Goal: Information Seeking & Learning: Learn about a topic

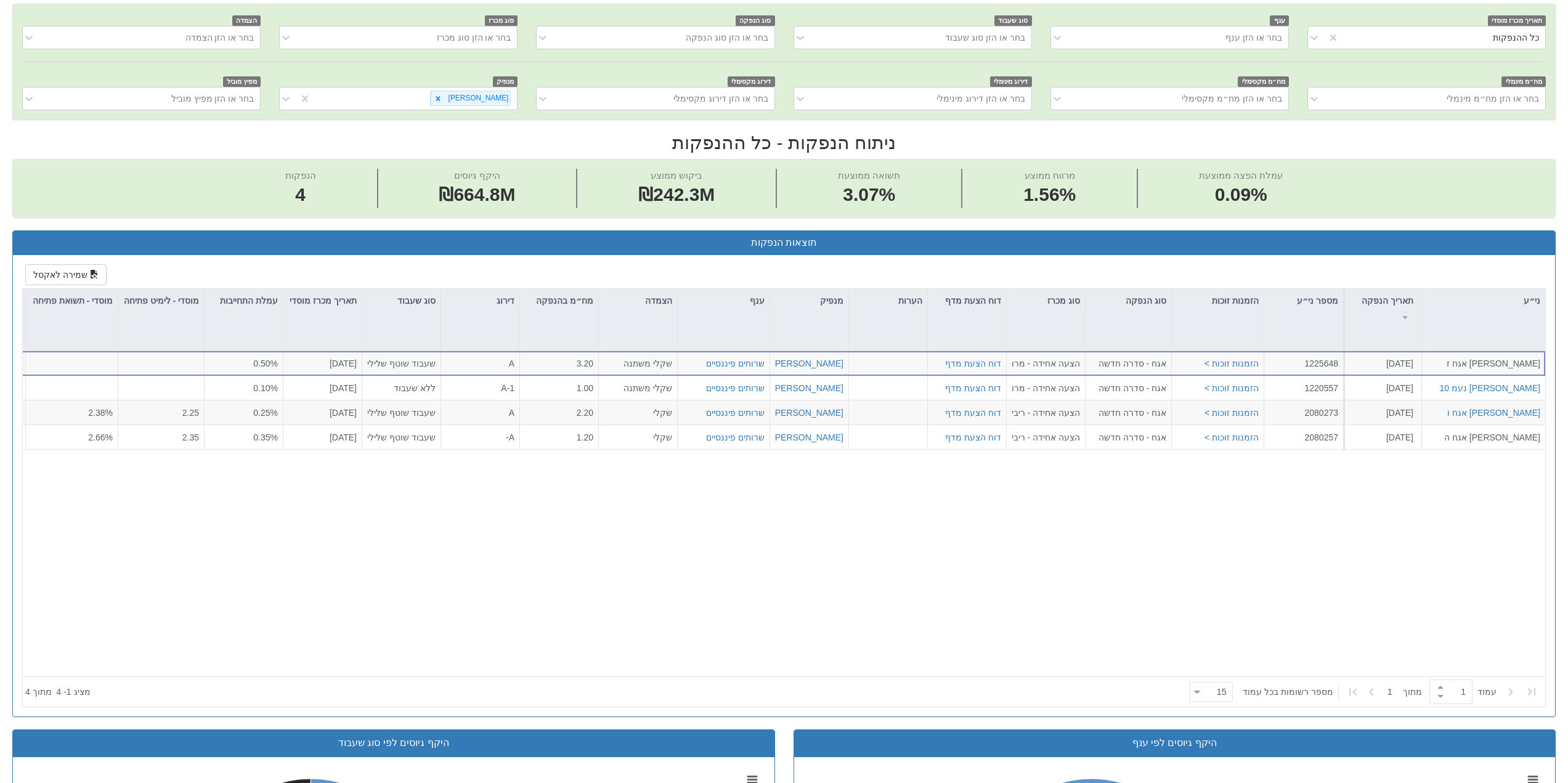
scroll to position [0, 1851]
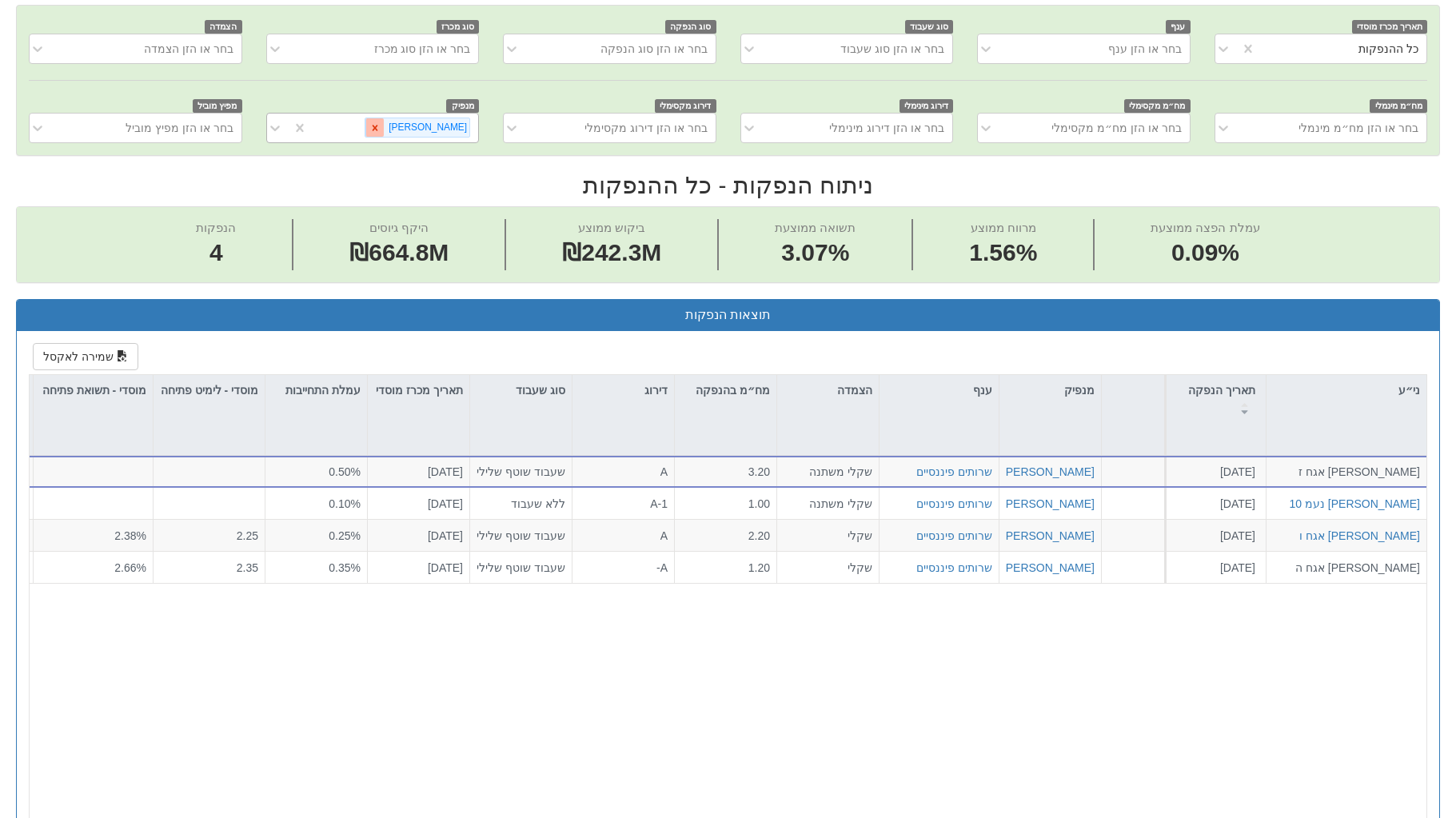
click at [378, 129] on icon at bounding box center [375, 127] width 5 height 5
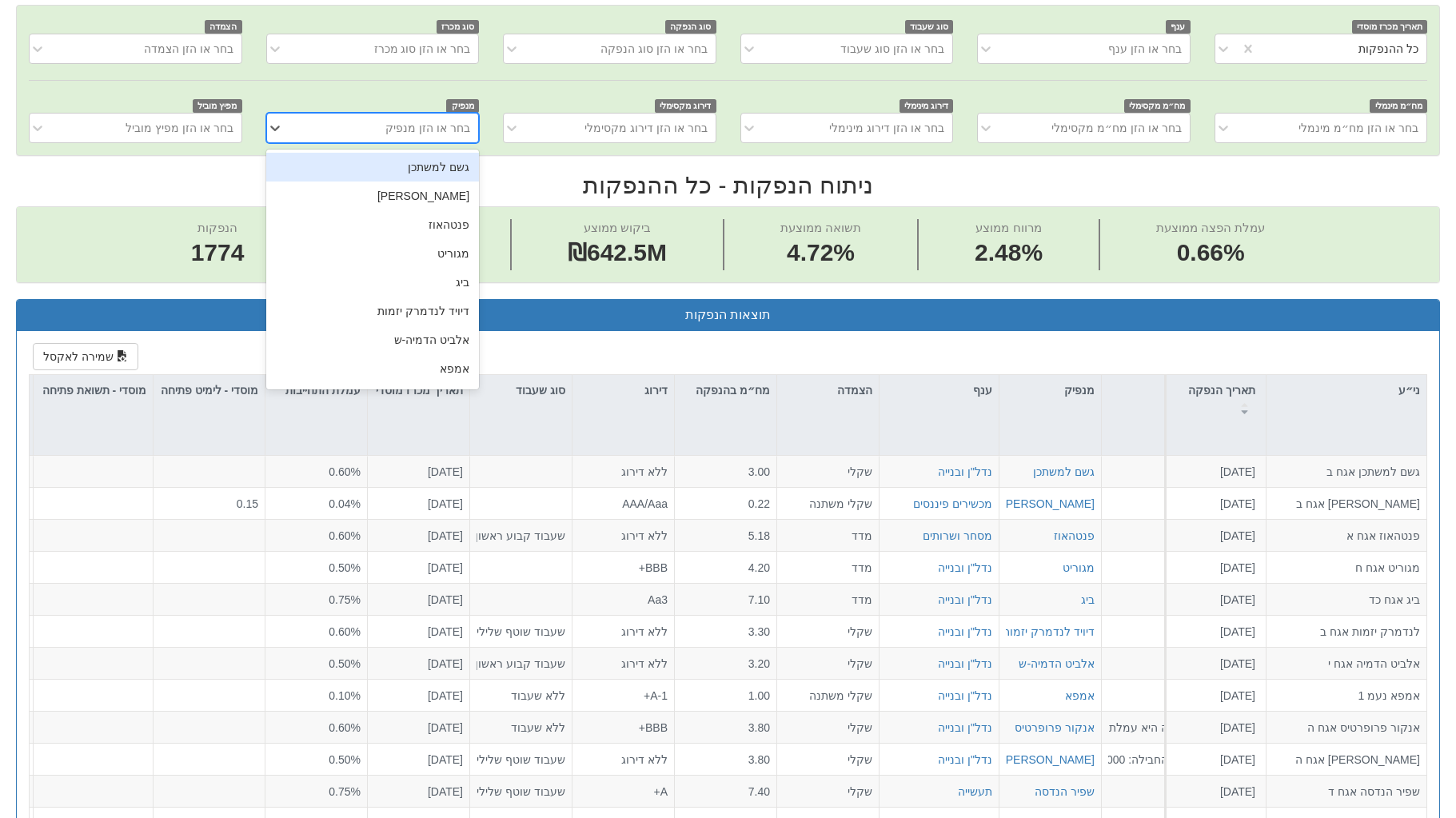
click at [439, 127] on div "בחר או הזן מנפיק" at bounding box center [428, 128] width 85 height 16
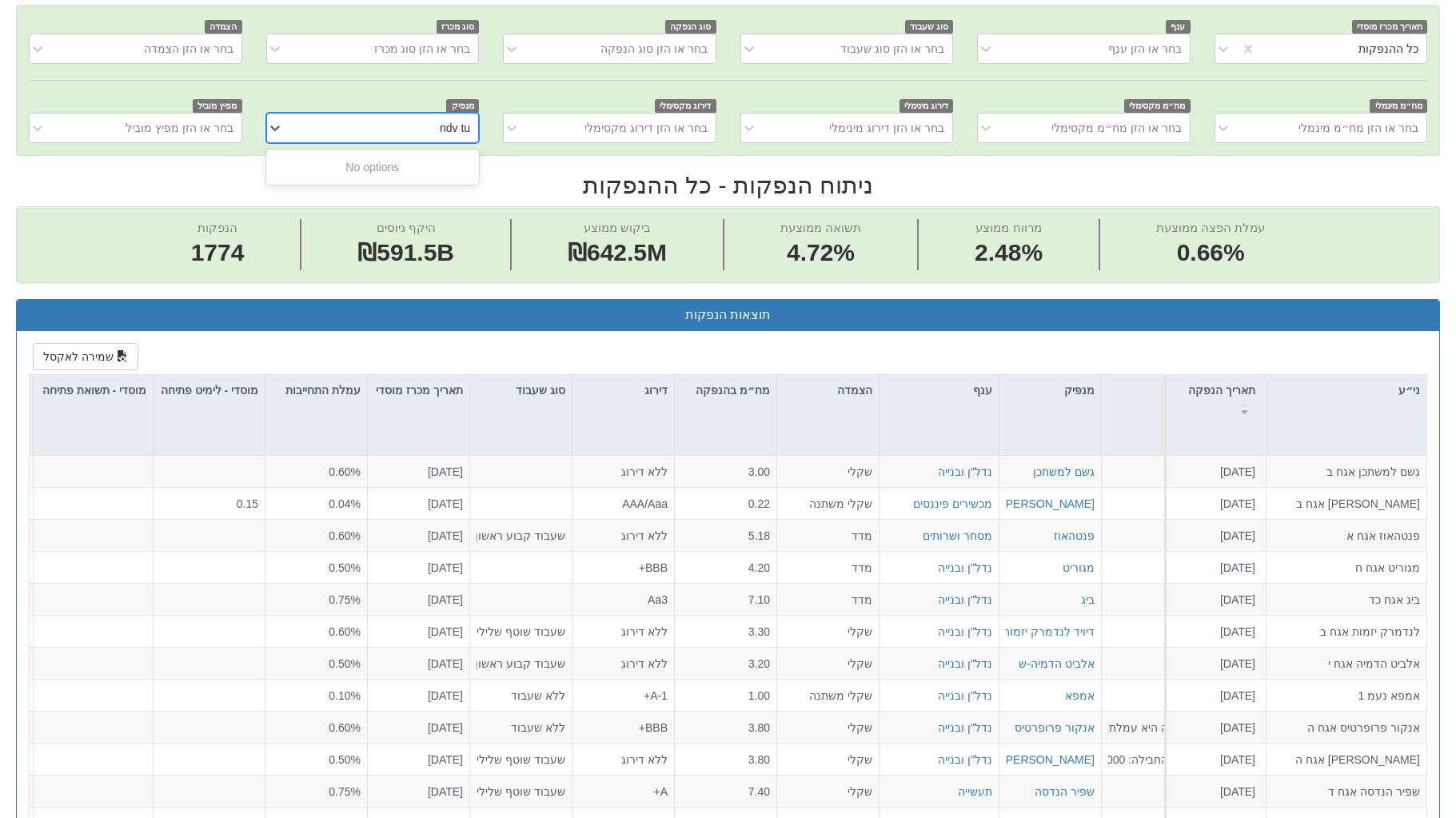
click at [439, 127] on input "ndv tu" at bounding box center [454, 128] width 32 height 16
drag, startPoint x: 440, startPoint y: 127, endPoint x: 477, endPoint y: 130, distance: 37.1
click at [477, 130] on div "ndv tur ndv tur" at bounding box center [385, 127] width 187 height 25
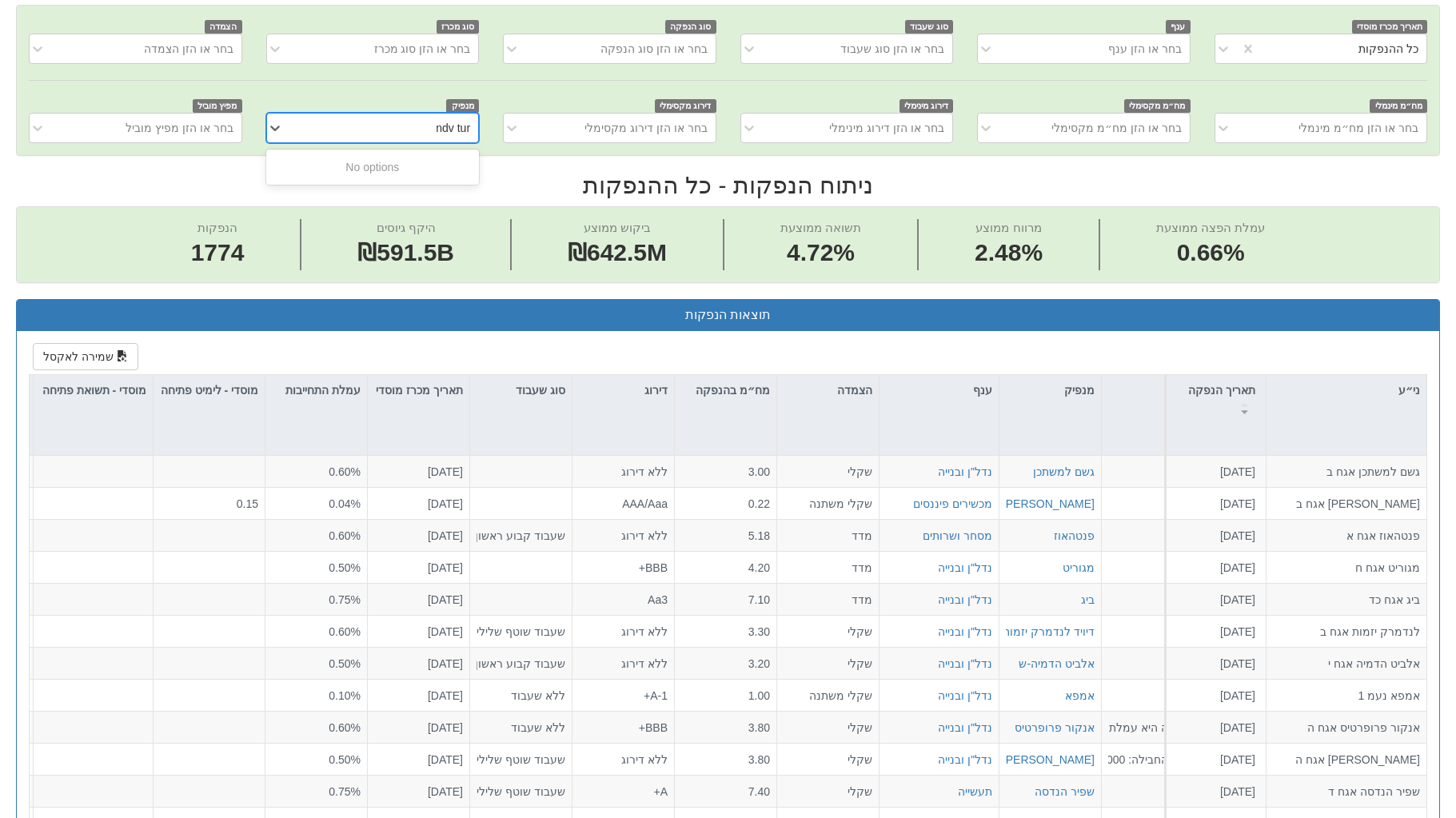
type input "n"
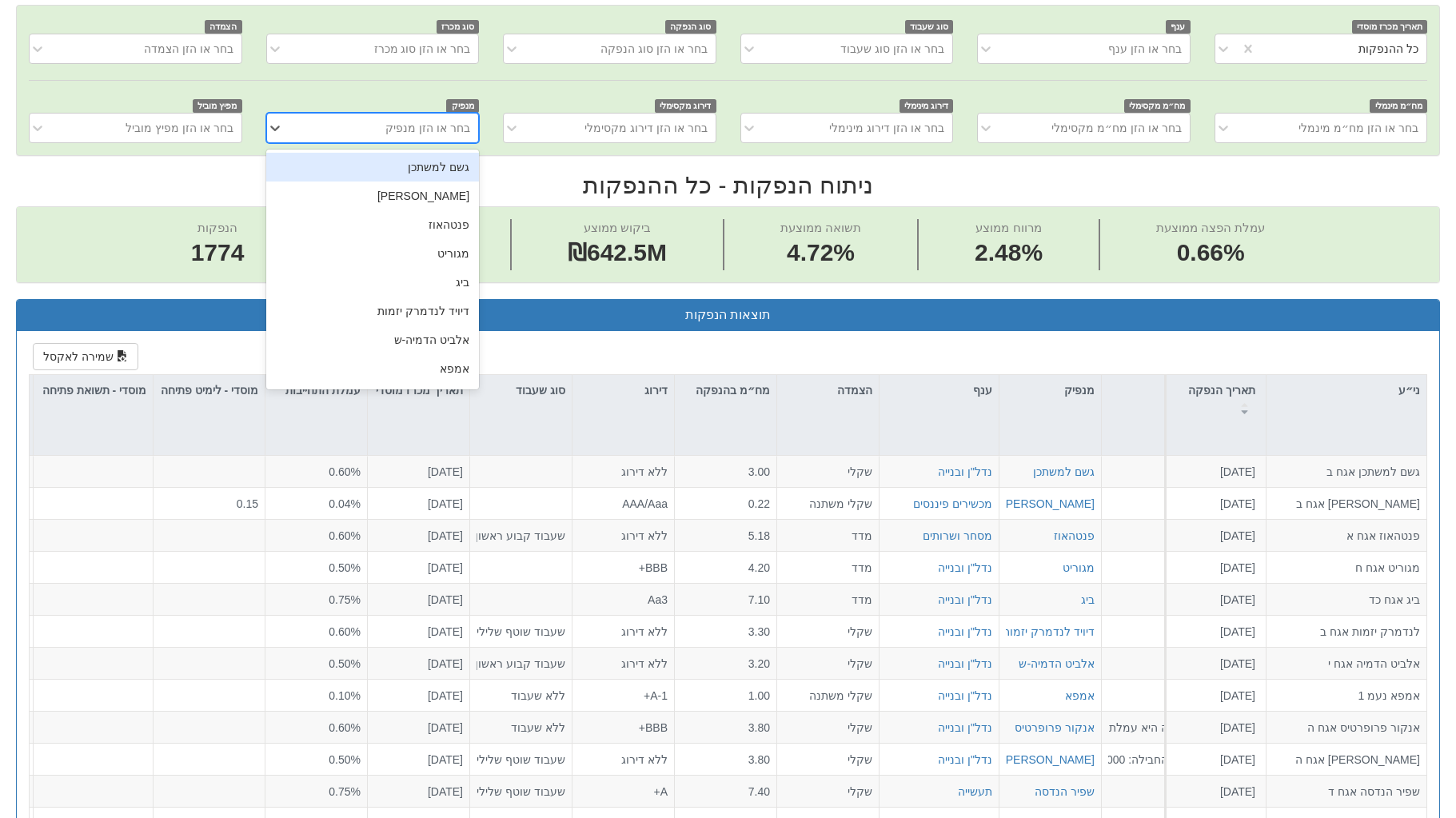
type input "n"
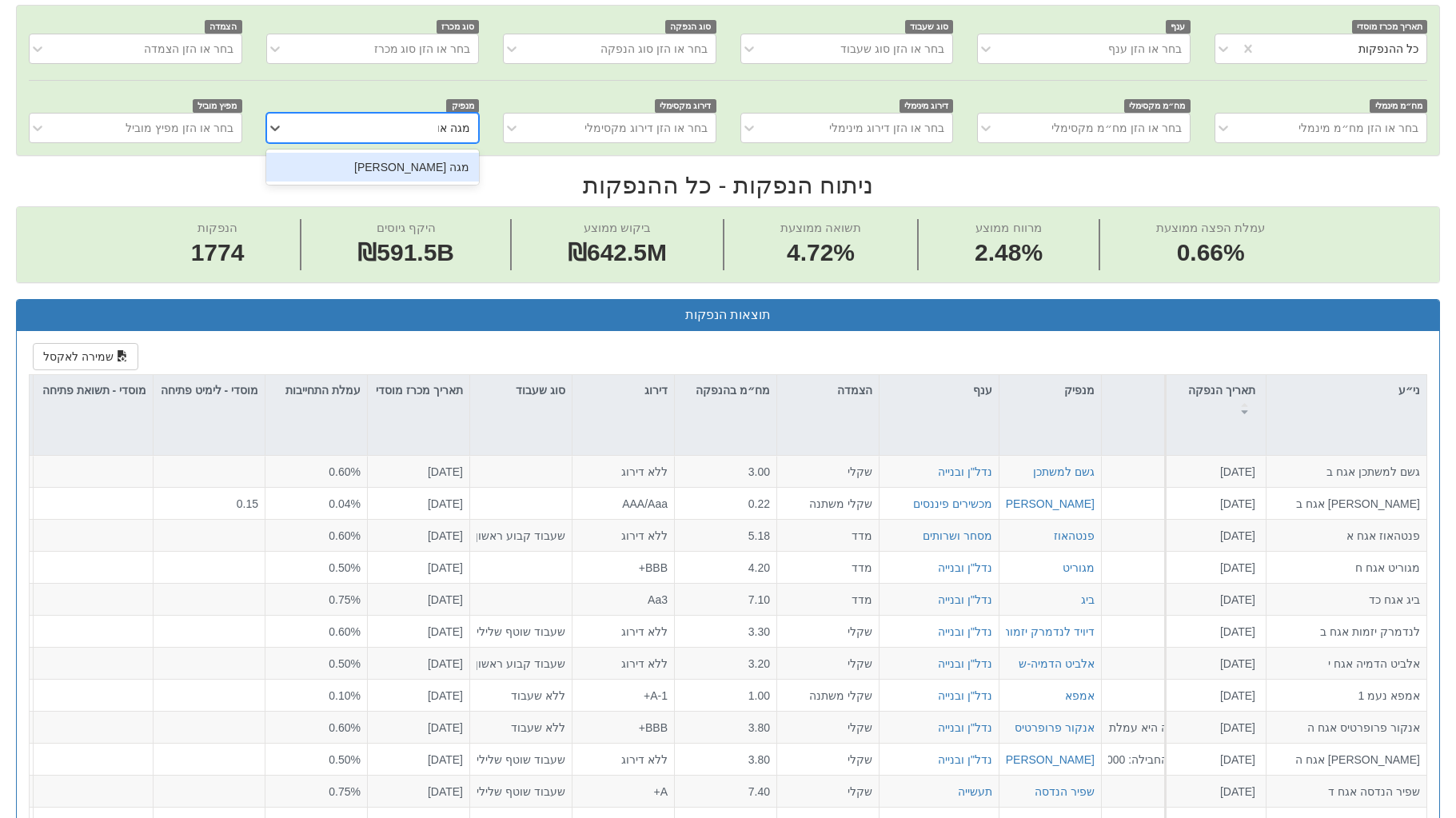
type input "מגה [PERSON_NAME]"
click at [456, 166] on div "מגה [PERSON_NAME]" at bounding box center [372, 166] width 213 height 29
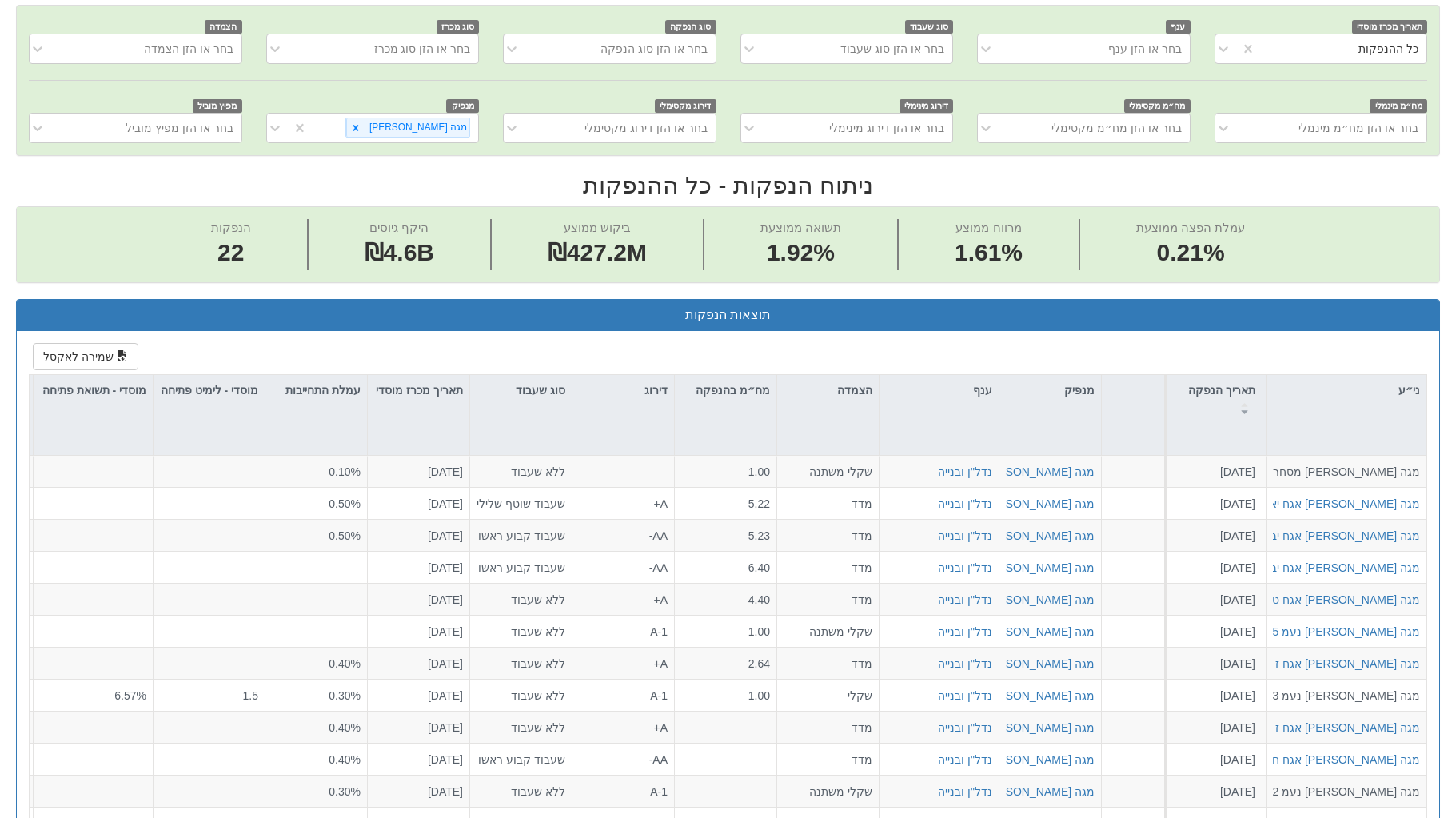
click at [881, 349] on div "שמירה לאקסל ני״ע תאריך הנפקה מספר ני״ע הזמנות זוכות סוג הנפקה סוג מכרז דוח הצעת…" at bounding box center [728, 631] width 1423 height 599
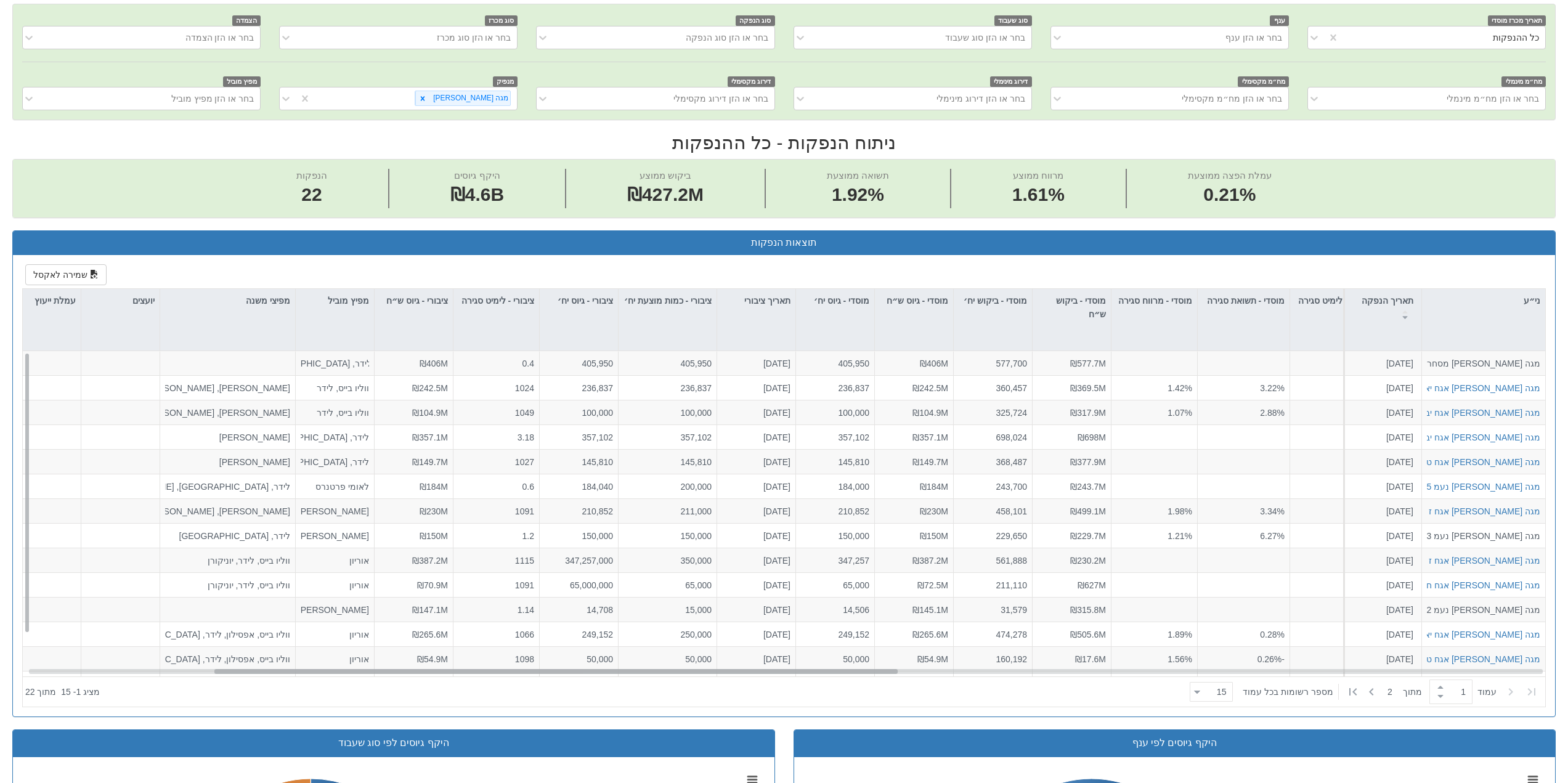
scroll to position [0, 375]
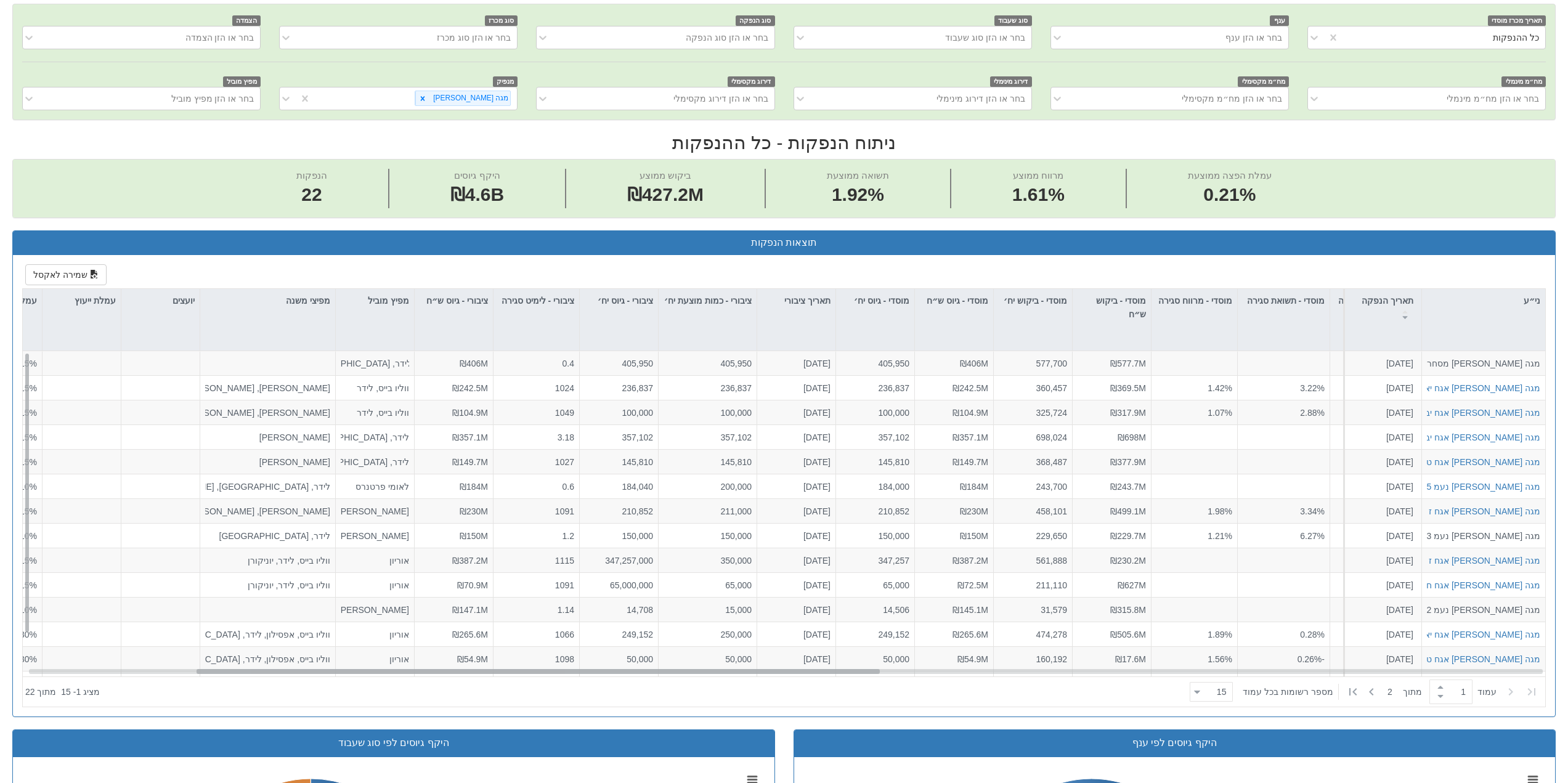
drag, startPoint x: 1222, startPoint y: 672, endPoint x: 560, endPoint y: 669, distance: 662.0
click at [560, 669] on div at bounding box center [538, 671] width 683 height 5
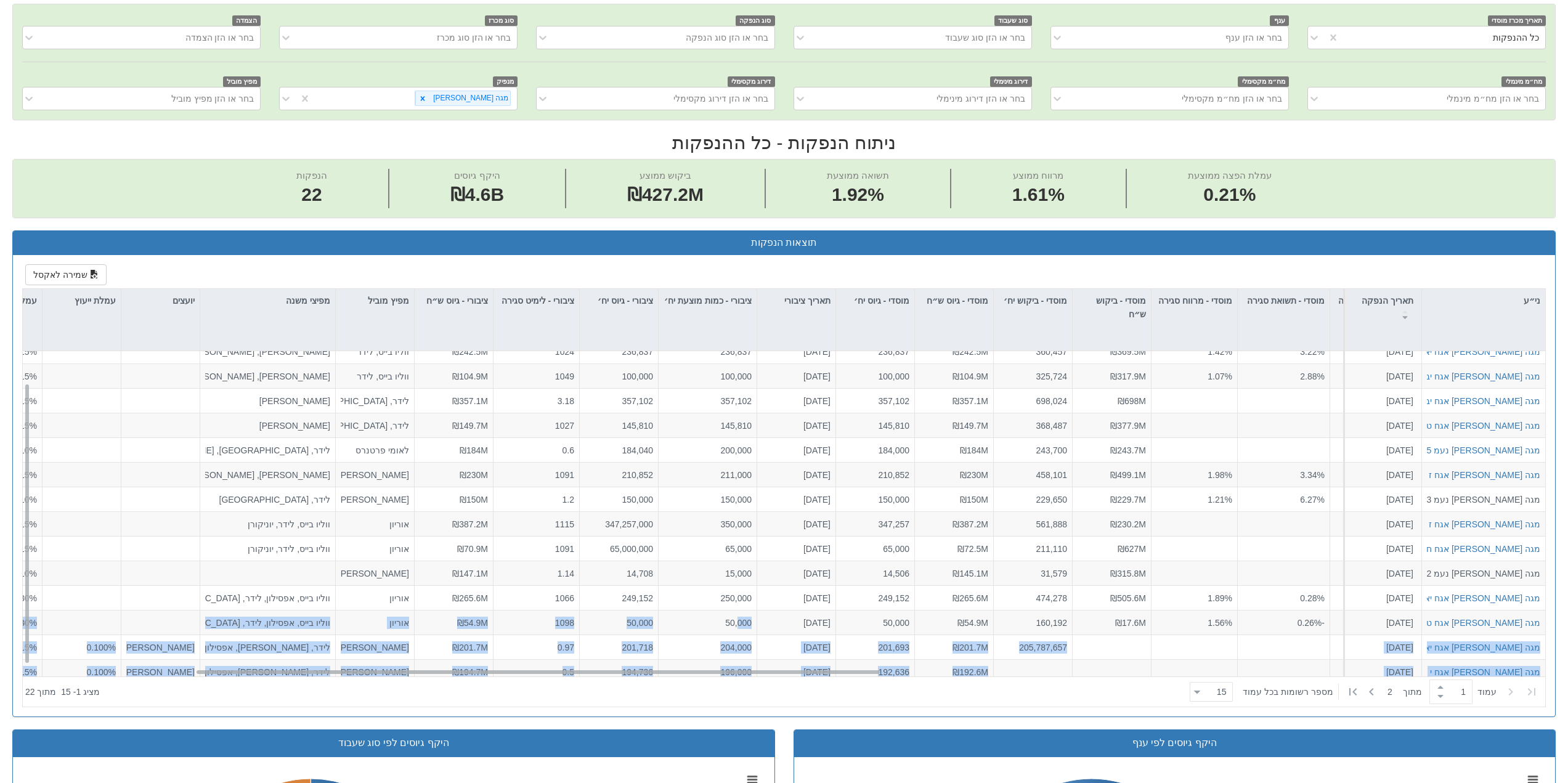
scroll to position [45, 375]
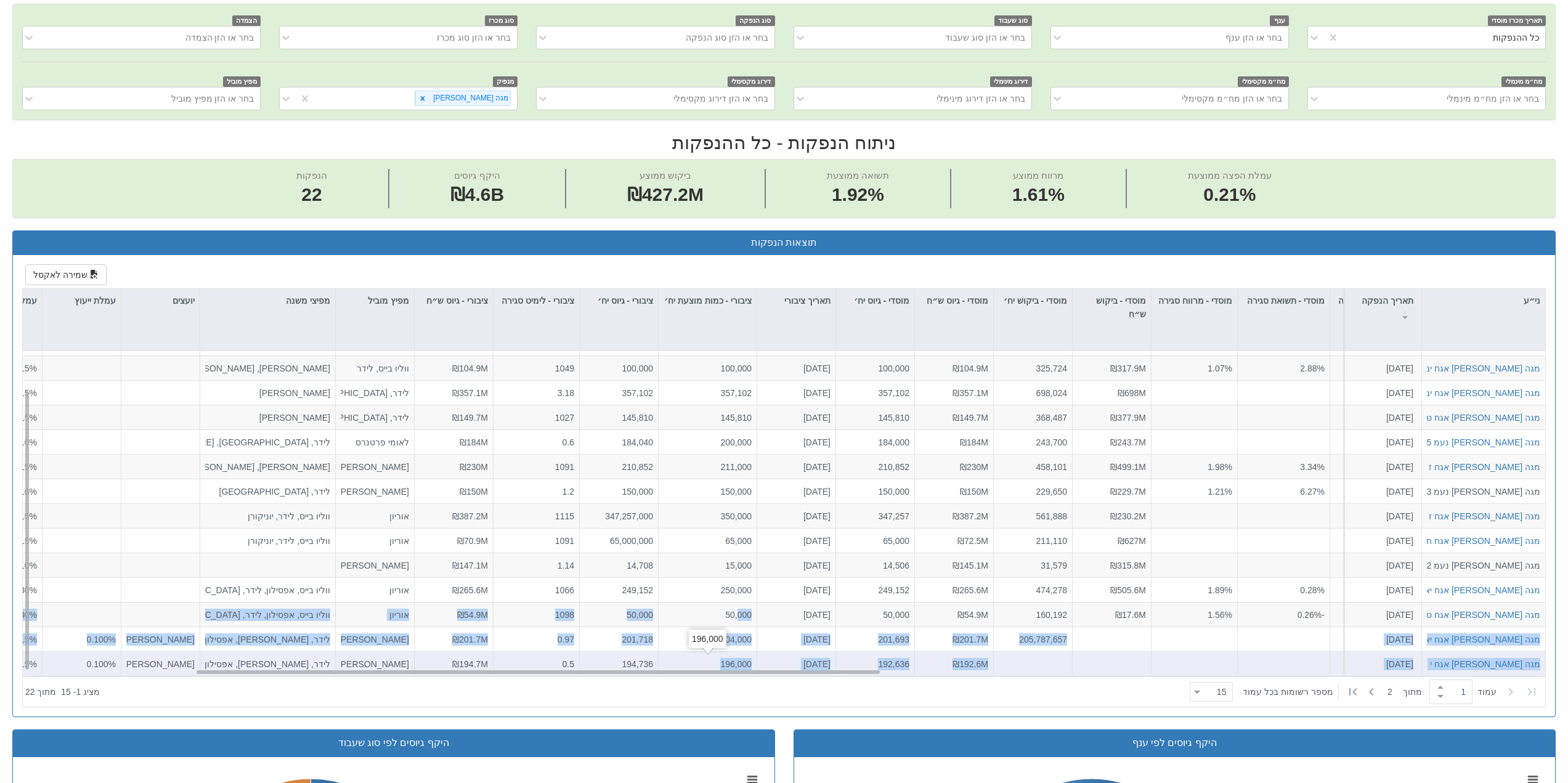
drag, startPoint x: 736, startPoint y: 668, endPoint x: 707, endPoint y: 666, distance: 29.1
click at [707, 307] on div "מגה [PERSON_NAME] מסחרי 6 [DATE] 1223262 הזמנות זוכות > אגח - סדרה חדשה הצעה אח…" at bounding box center [1335, 307] width 3374 height 0
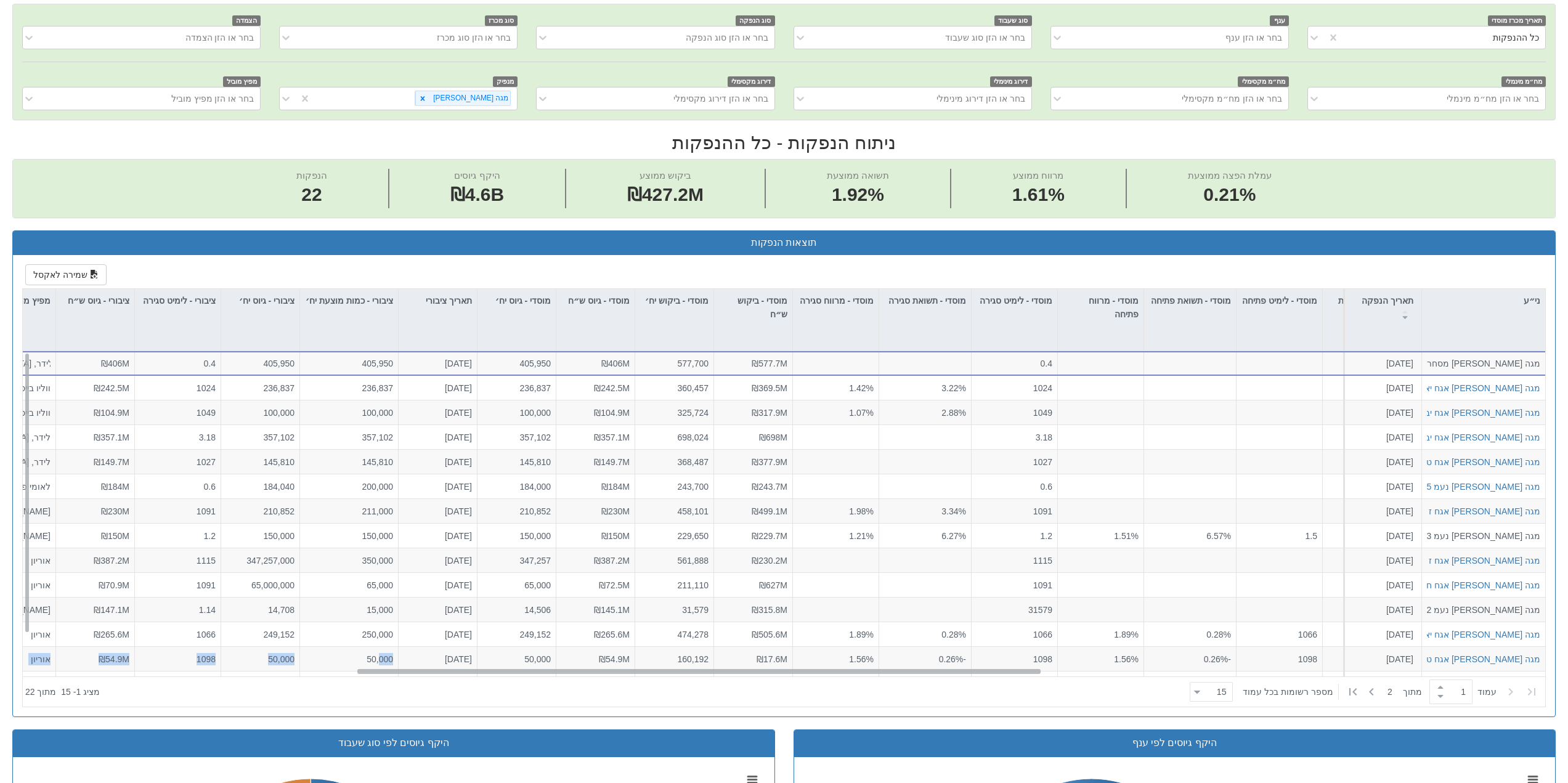
scroll to position [0, 801]
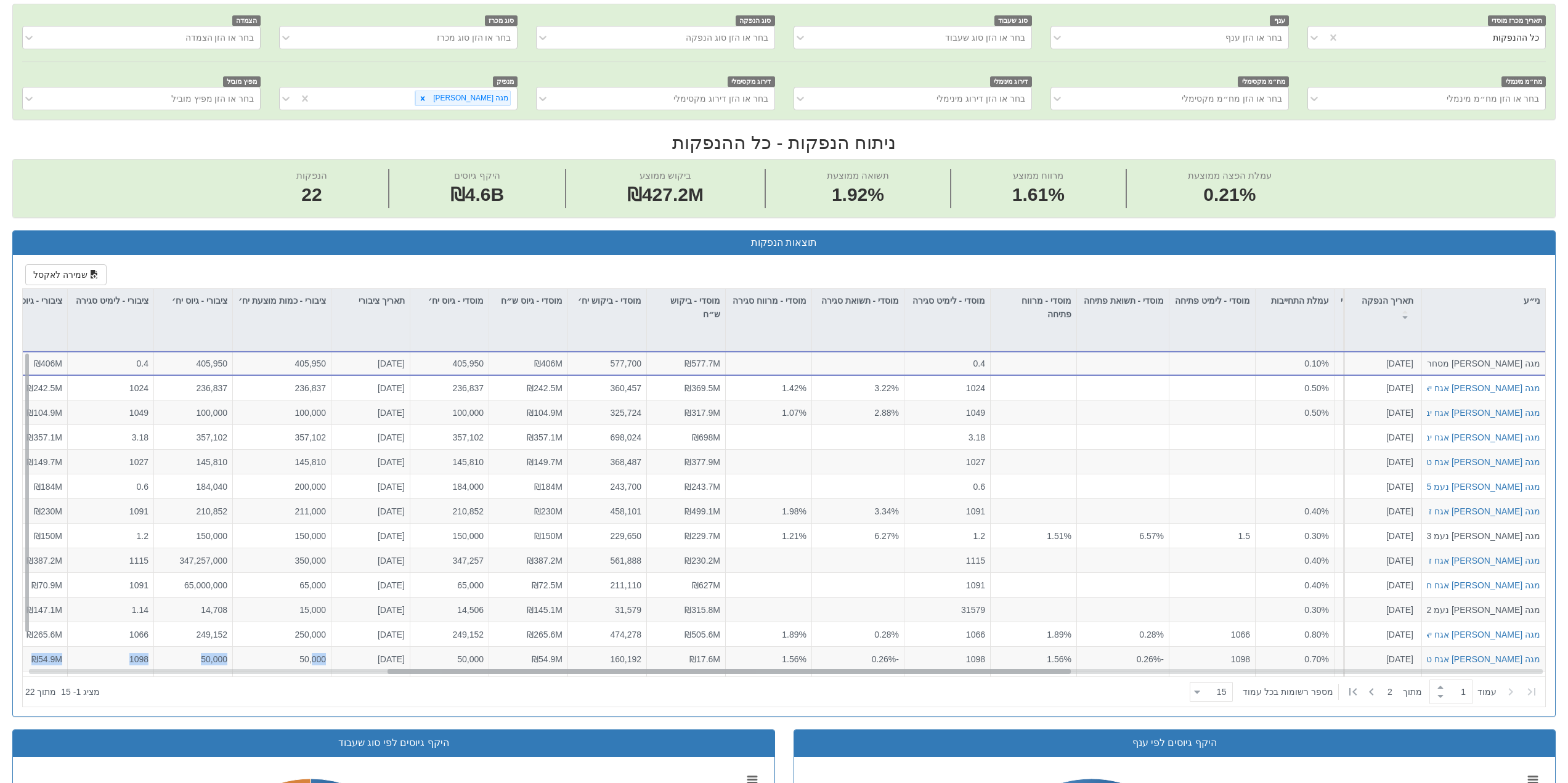
drag, startPoint x: 755, startPoint y: 669, endPoint x: 947, endPoint y: 670, distance: 192.0
click at [947, 670] on div at bounding box center [729, 671] width 683 height 5
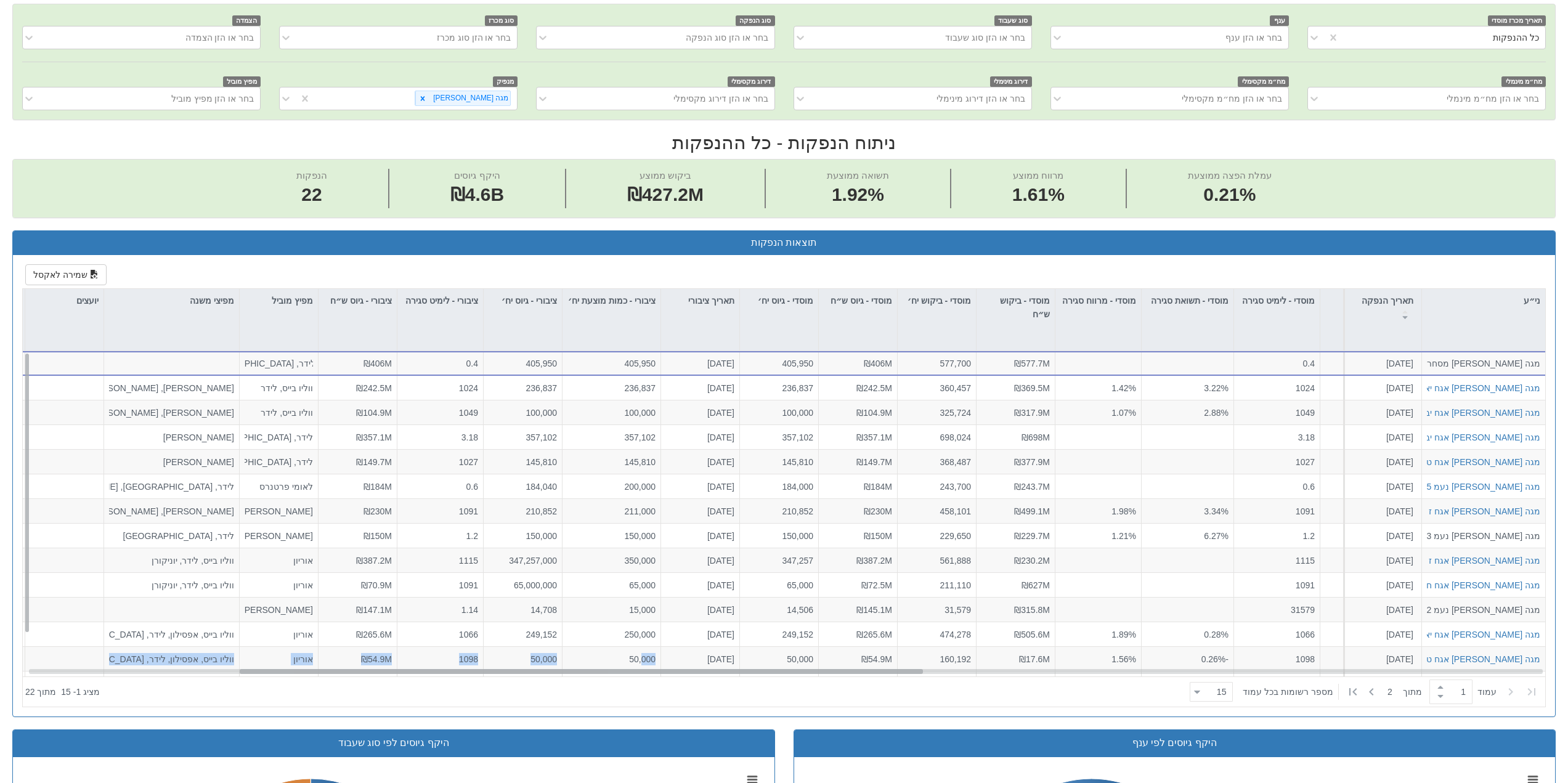
scroll to position [0, 343]
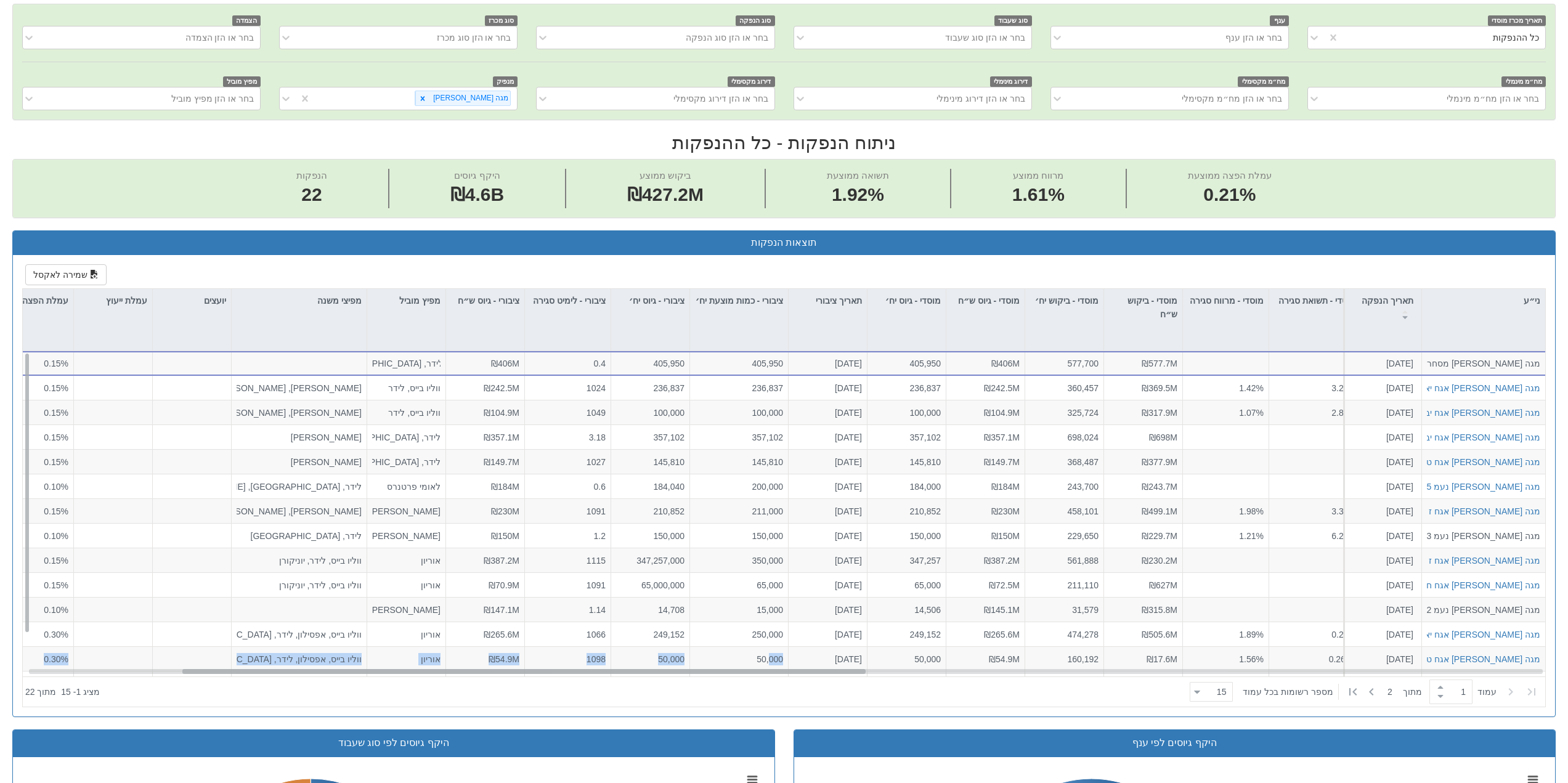
drag, startPoint x: 961, startPoint y: 672, endPoint x: 757, endPoint y: 661, distance: 204.3
click at [757, 661] on div "מגה [PERSON_NAME] מסחרי 6 [DATE] 1223262 הזמנות זוכות > אגח - סדרה חדשה הצעה אח…" at bounding box center [784, 514] width 1523 height 325
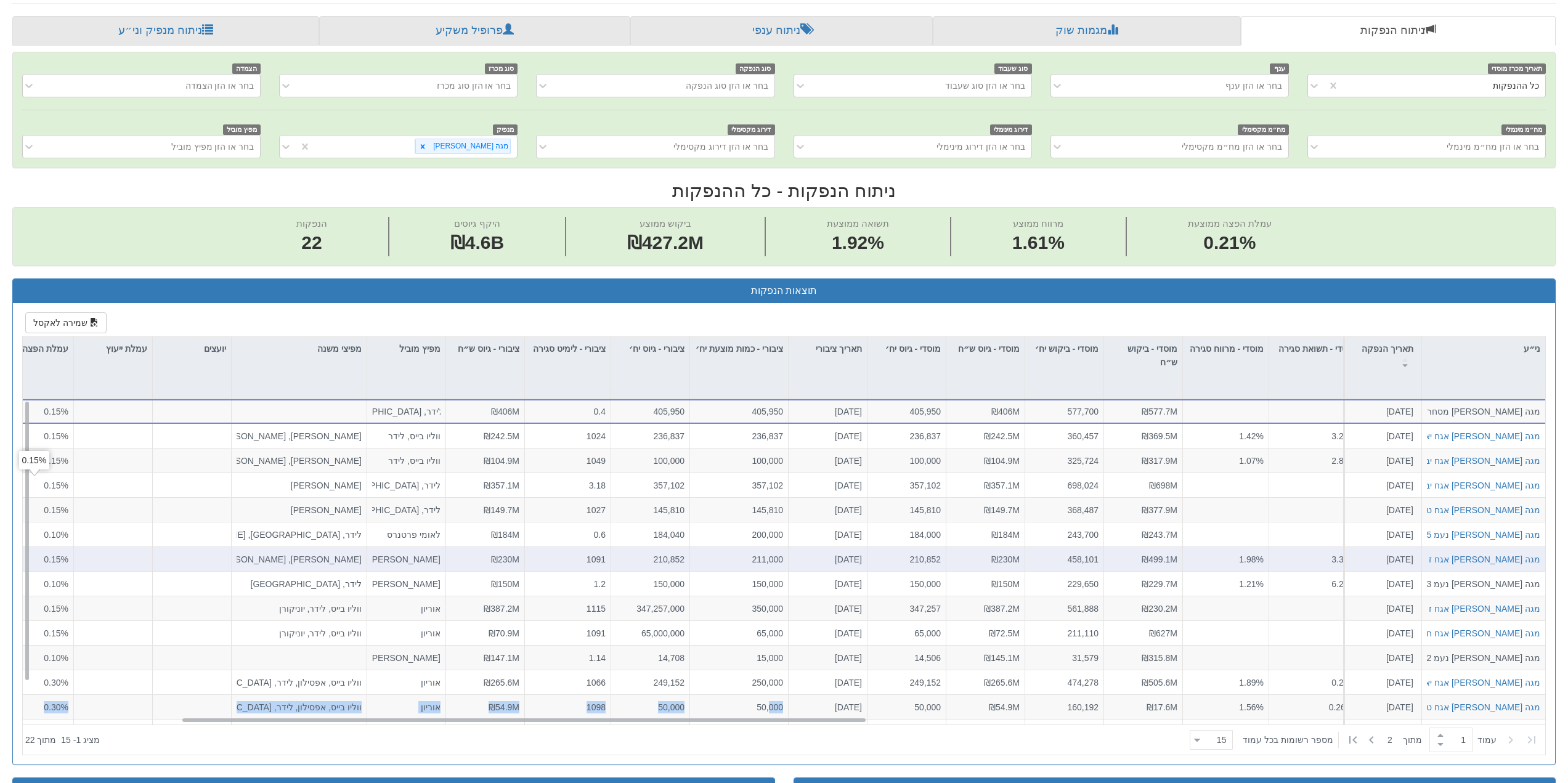
scroll to position [188, 0]
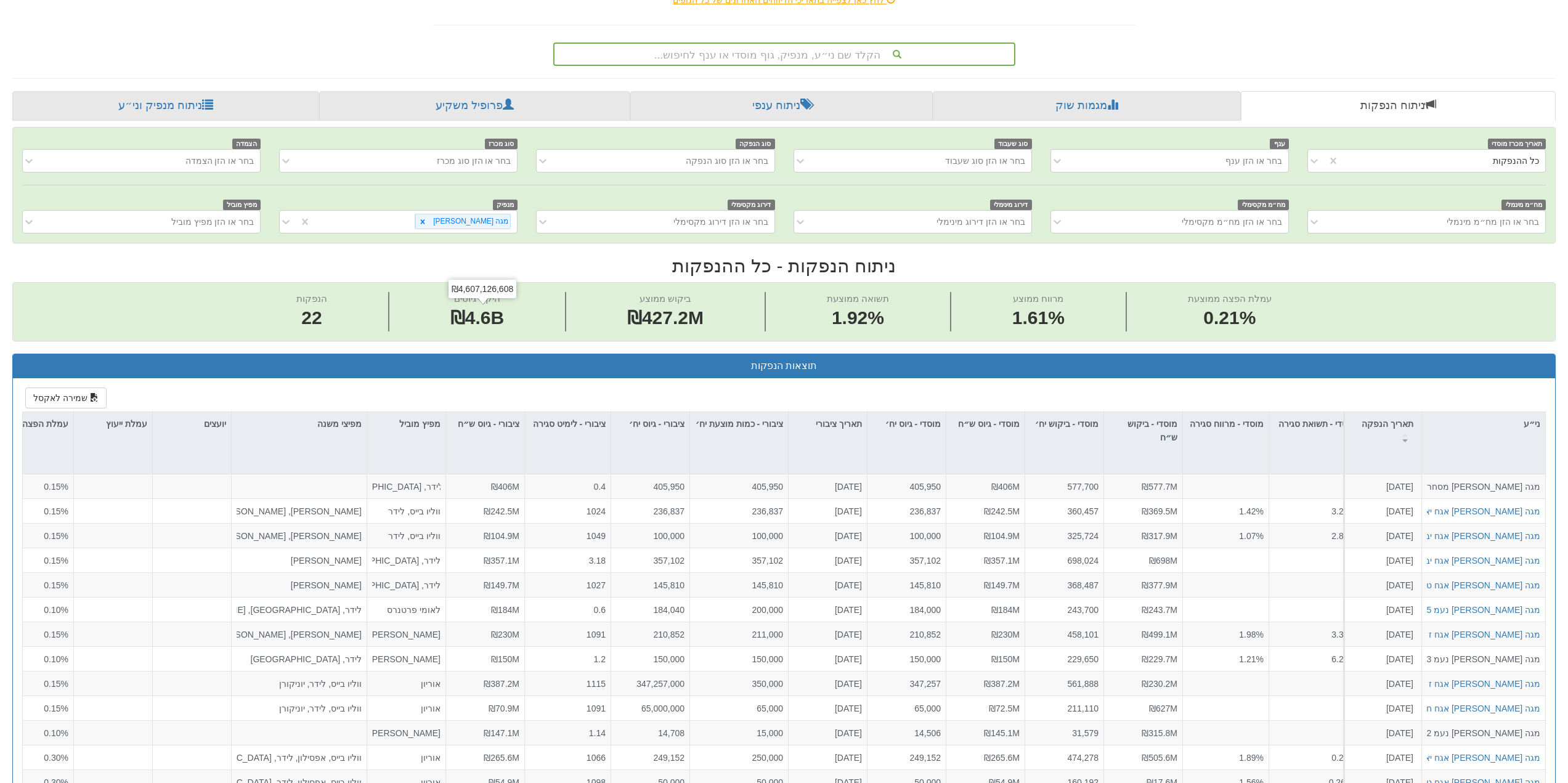
click at [497, 271] on h2 "ניתוח הנפקות - כל ההנפקות" at bounding box center [784, 266] width 1544 height 20
